Goal: Information Seeking & Learning: Learn about a topic

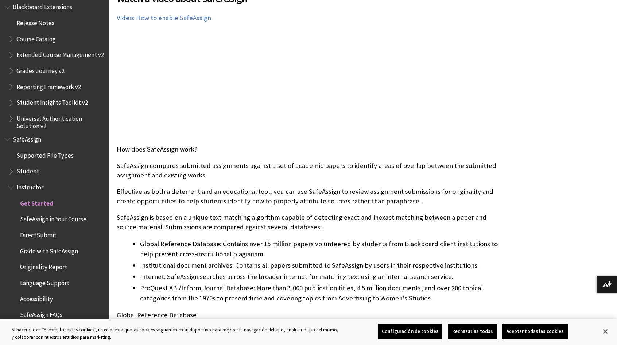
scroll to position [219, 0]
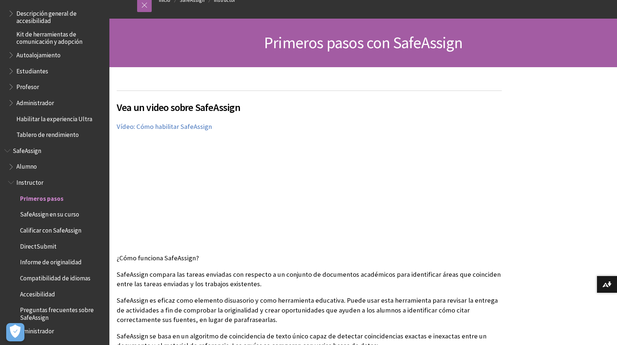
scroll to position [109, 0]
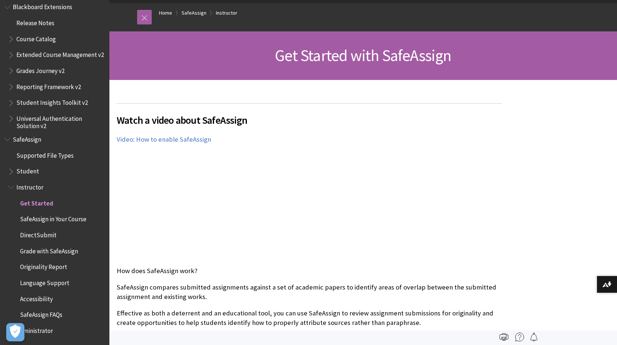
scroll to position [73, 0]
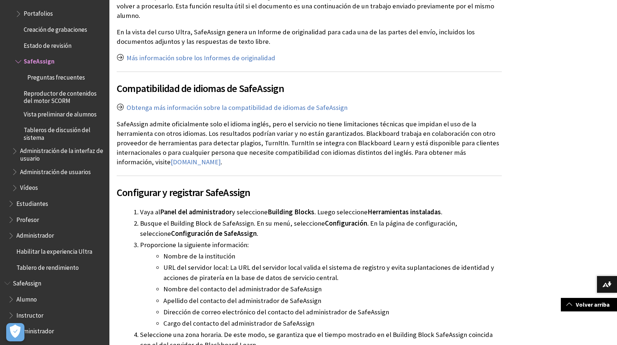
scroll to position [1057, 0]
